Goal: Task Accomplishment & Management: Manage account settings

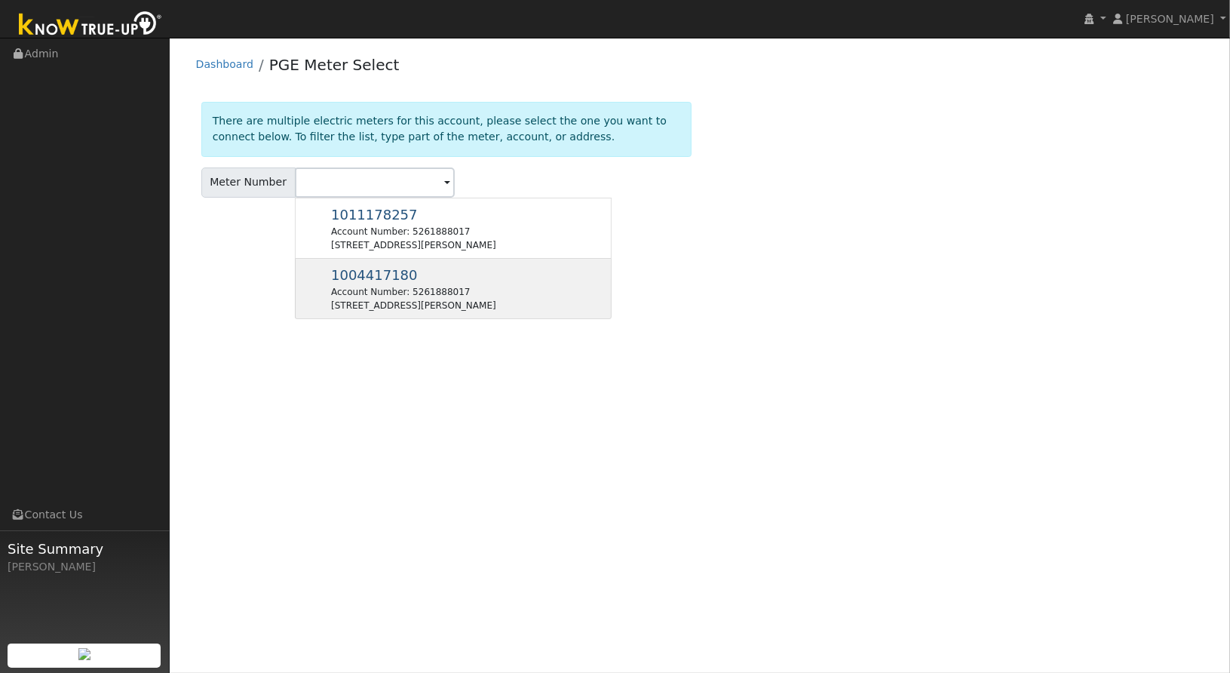
click at [405, 302] on div "11815 N Davis Rd, Lodi, CA 95242" at bounding box center [413, 306] width 165 height 14
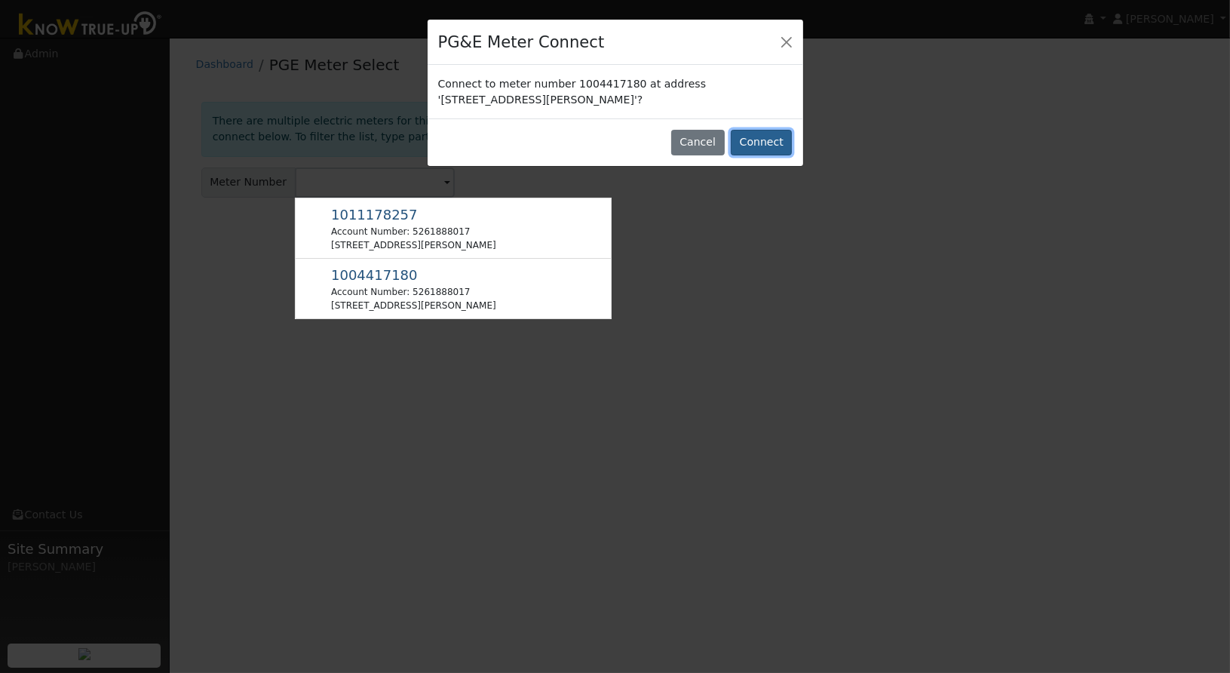
click at [752, 142] on button "Connect" at bounding box center [761, 143] width 61 height 26
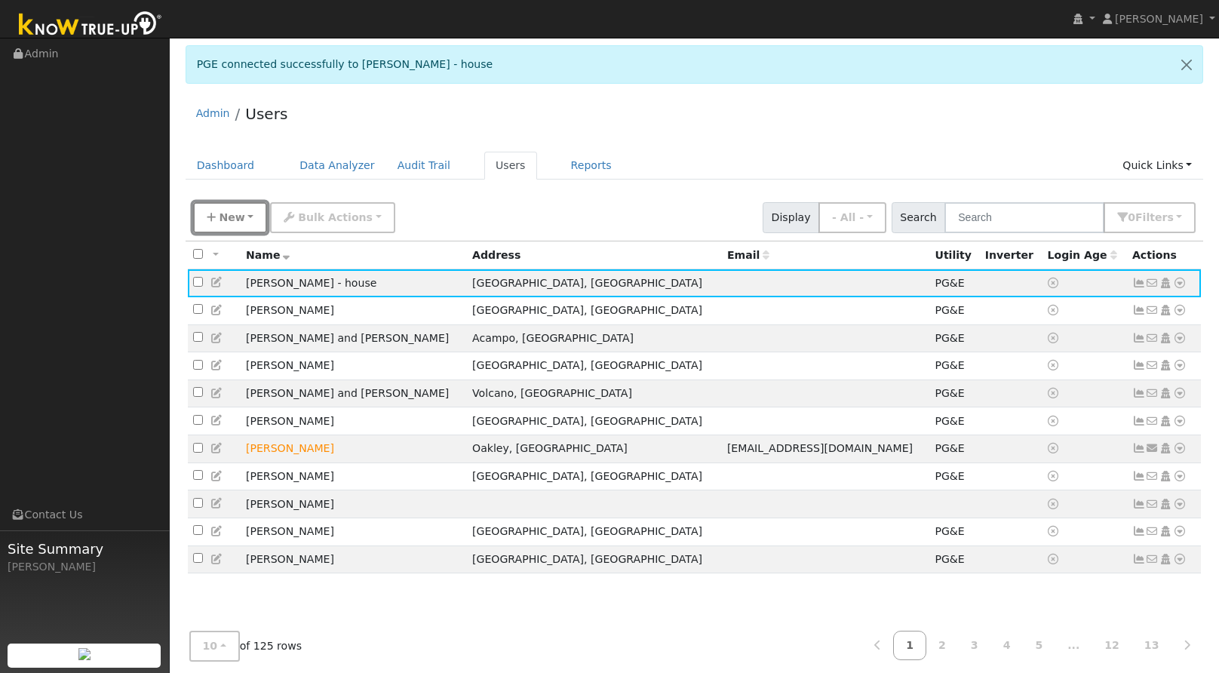
click at [225, 213] on span "New" at bounding box center [232, 217] width 26 height 12
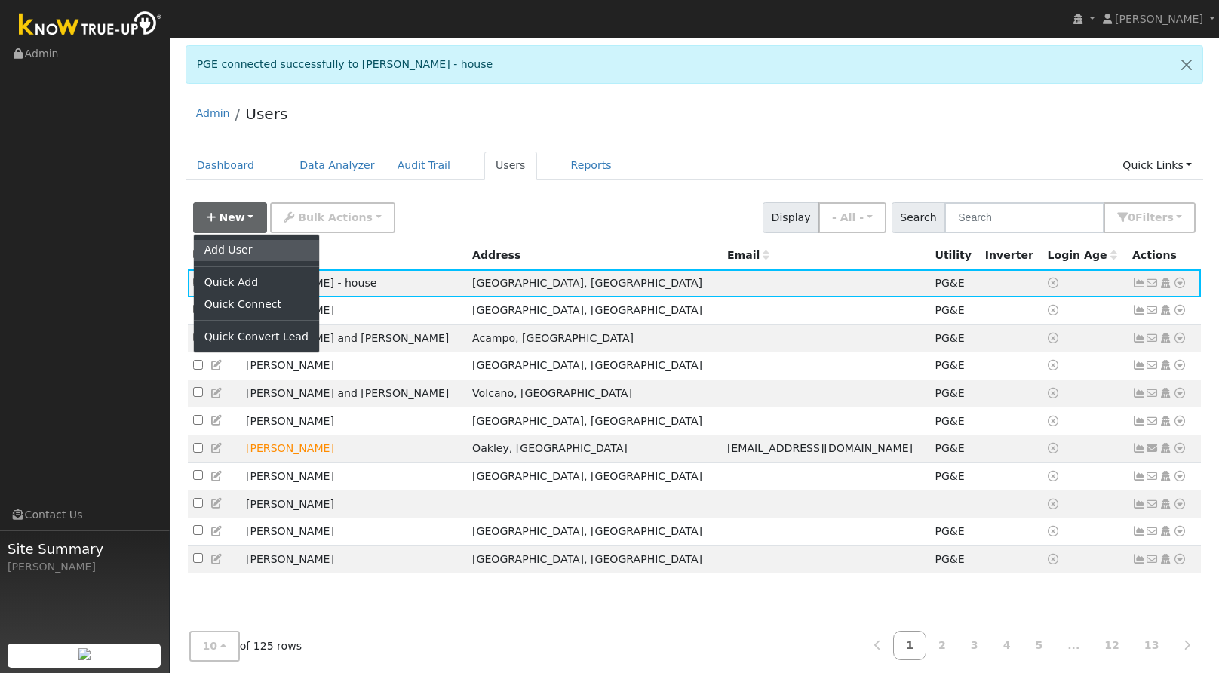
click at [241, 250] on link "Add User" at bounding box center [256, 250] width 125 height 21
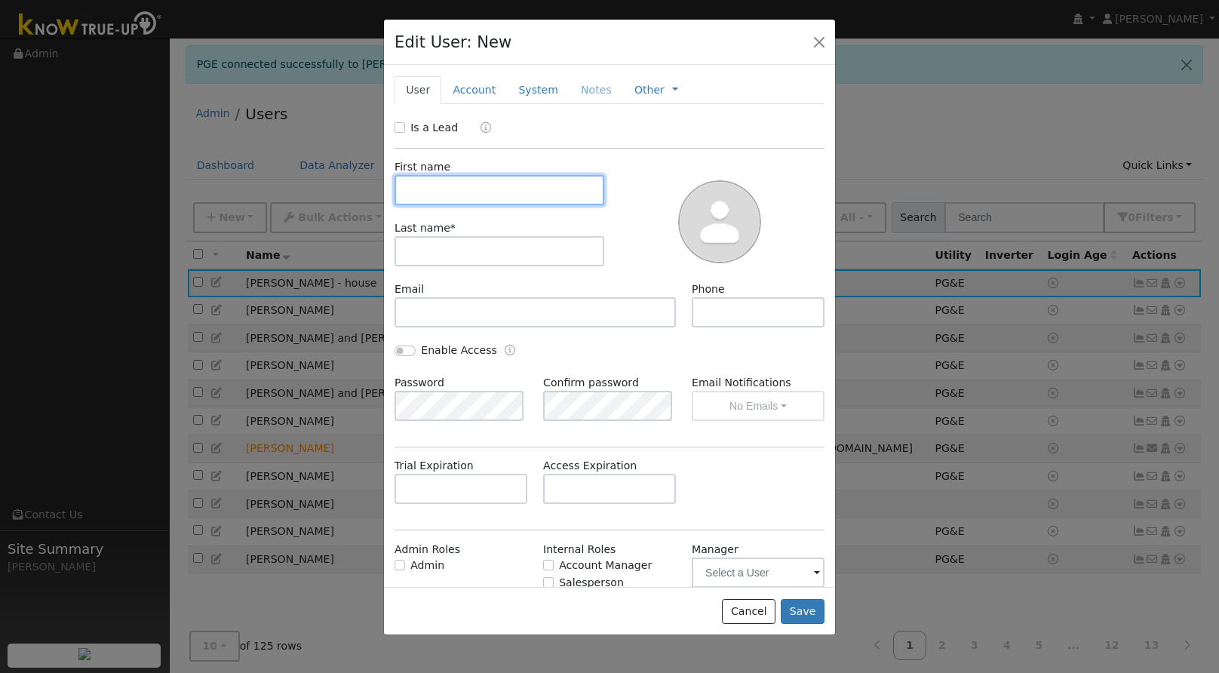
paste input "Gulsan Mehboob"
drag, startPoint x: 443, startPoint y: 187, endPoint x: 498, endPoint y: 185, distance: 55.1
click at [497, 185] on input "Gulsan Mehboob" at bounding box center [499, 190] width 210 height 30
type input "Gulsan"
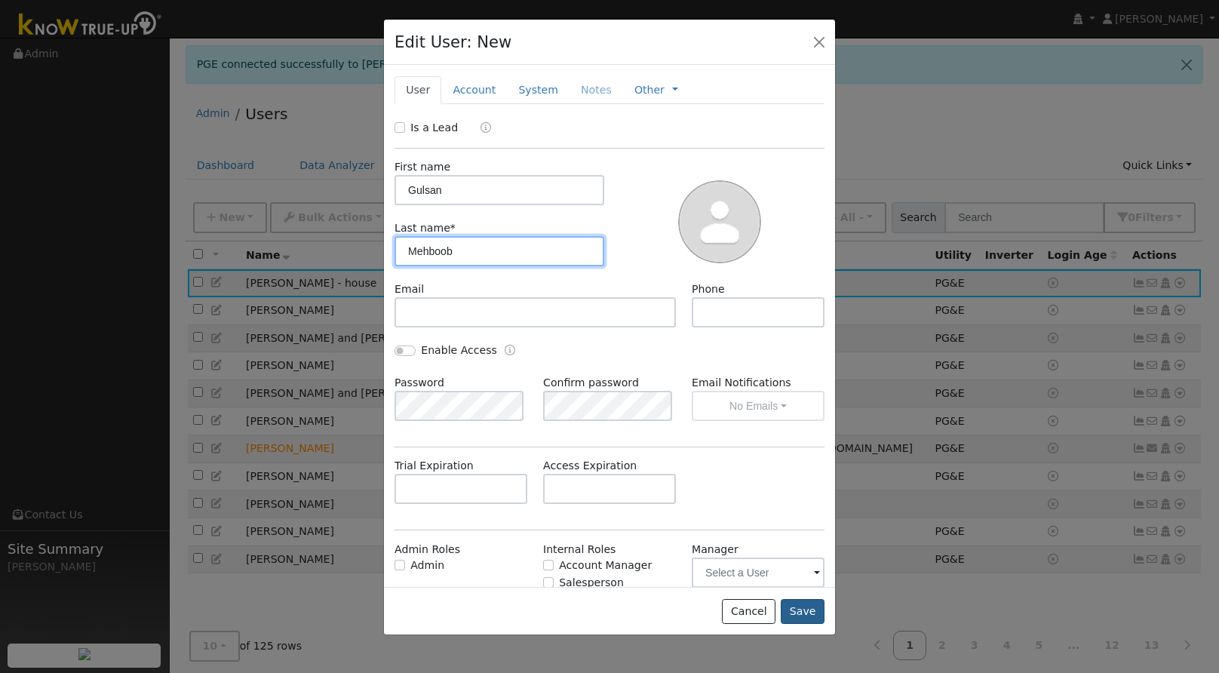
type input "Mehboob"
click at [802, 615] on button "Save" at bounding box center [802, 612] width 44 height 26
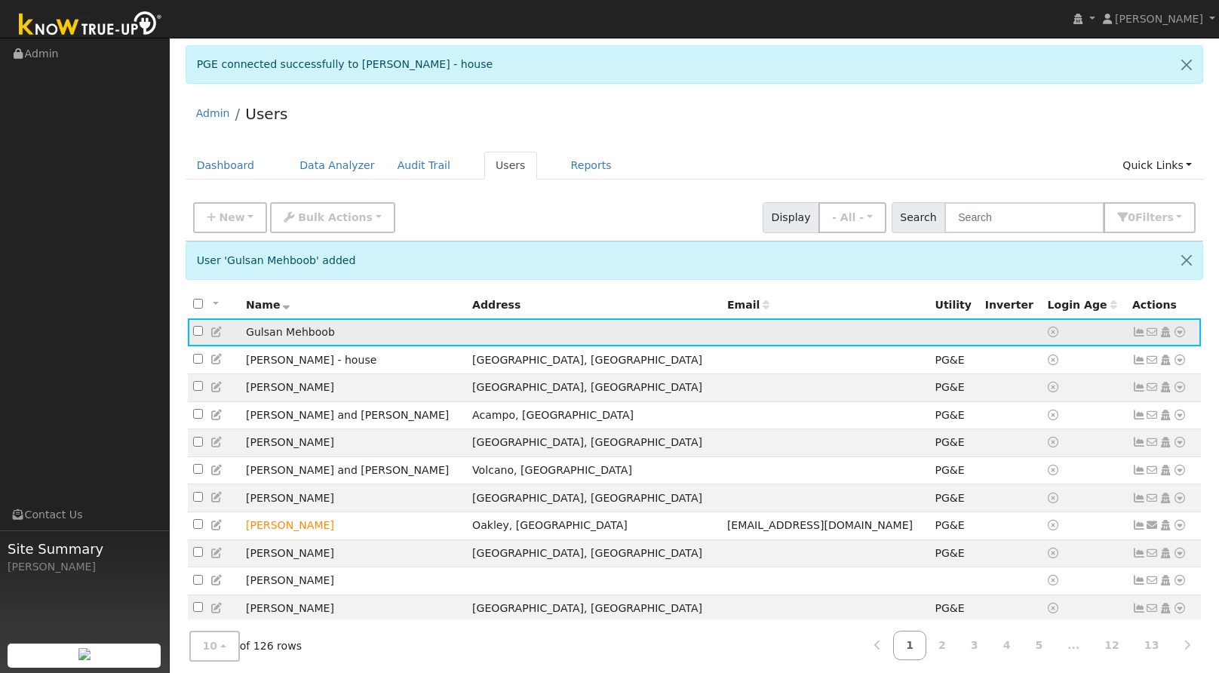
click at [1182, 336] on icon at bounding box center [1180, 332] width 14 height 11
click at [1065, 451] on link "Utility" at bounding box center [1022, 446] width 105 height 21
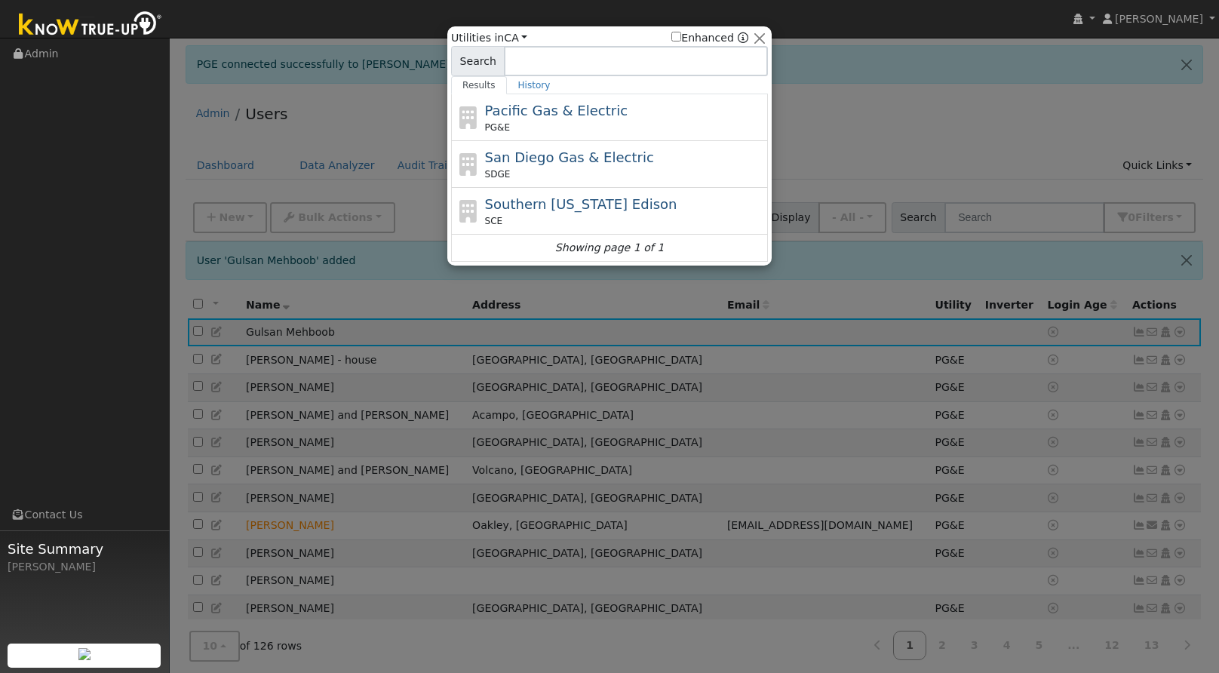
click at [541, 125] on div "PG&E" at bounding box center [625, 128] width 280 height 14
